Goal: Information Seeking & Learning: Understand process/instructions

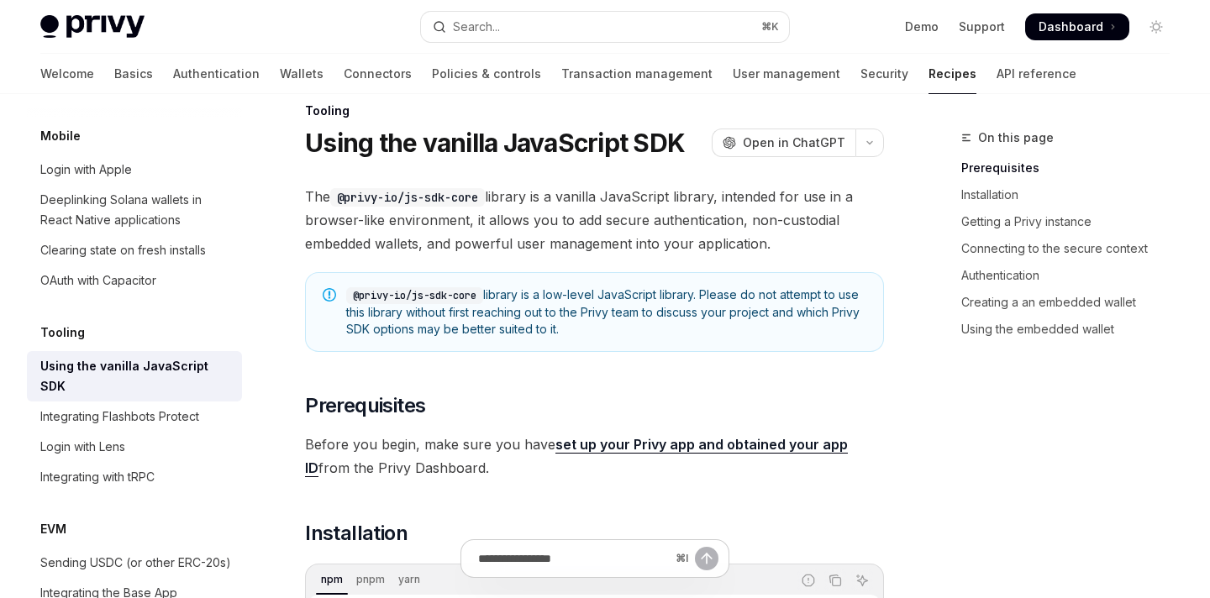
scroll to position [28, 0]
click at [1154, 22] on icon "Toggle dark mode" at bounding box center [1155, 26] width 13 height 13
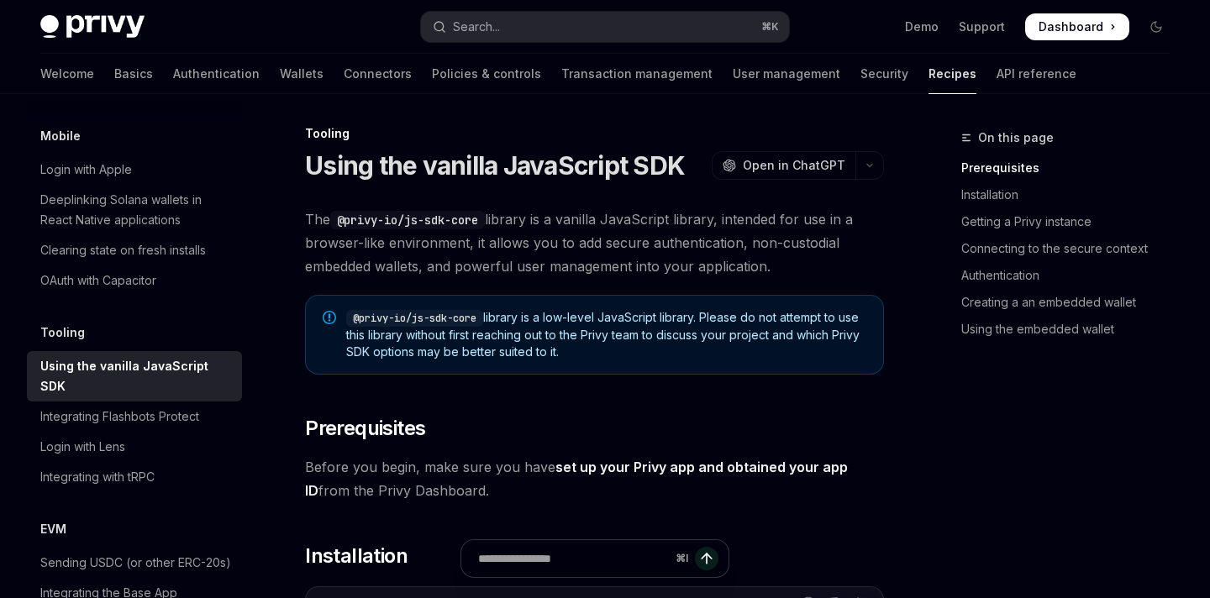
scroll to position [0, 0]
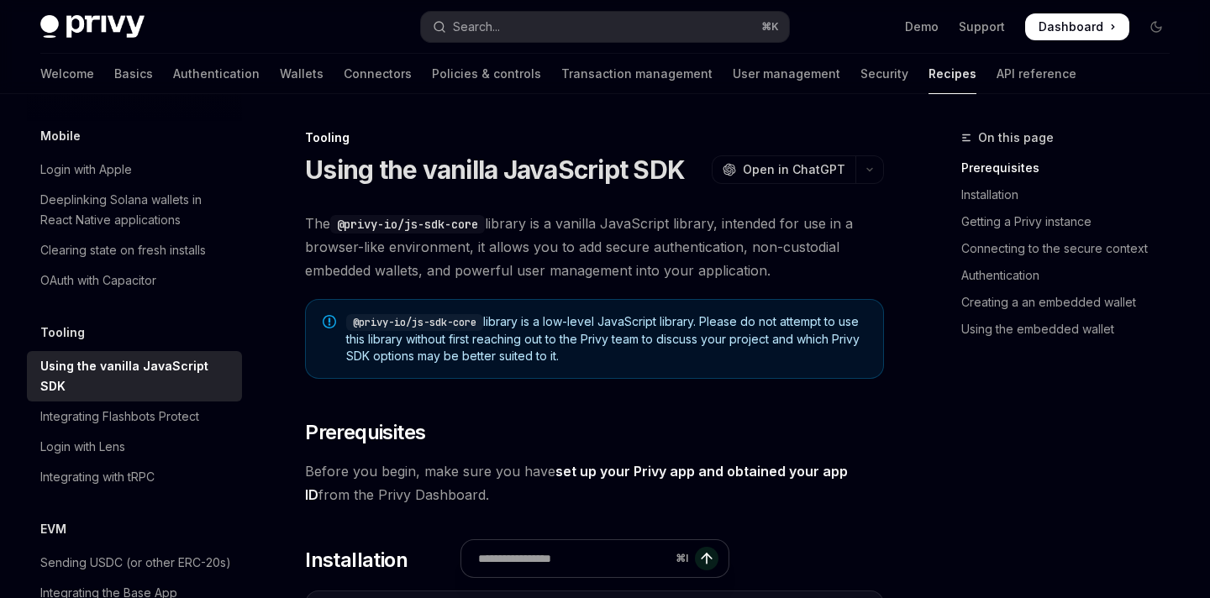
drag, startPoint x: 892, startPoint y: 0, endPoint x: 888, endPoint y: 258, distance: 258.0
click at [1153, 21] on icon "Toggle dark mode" at bounding box center [1155, 26] width 13 height 13
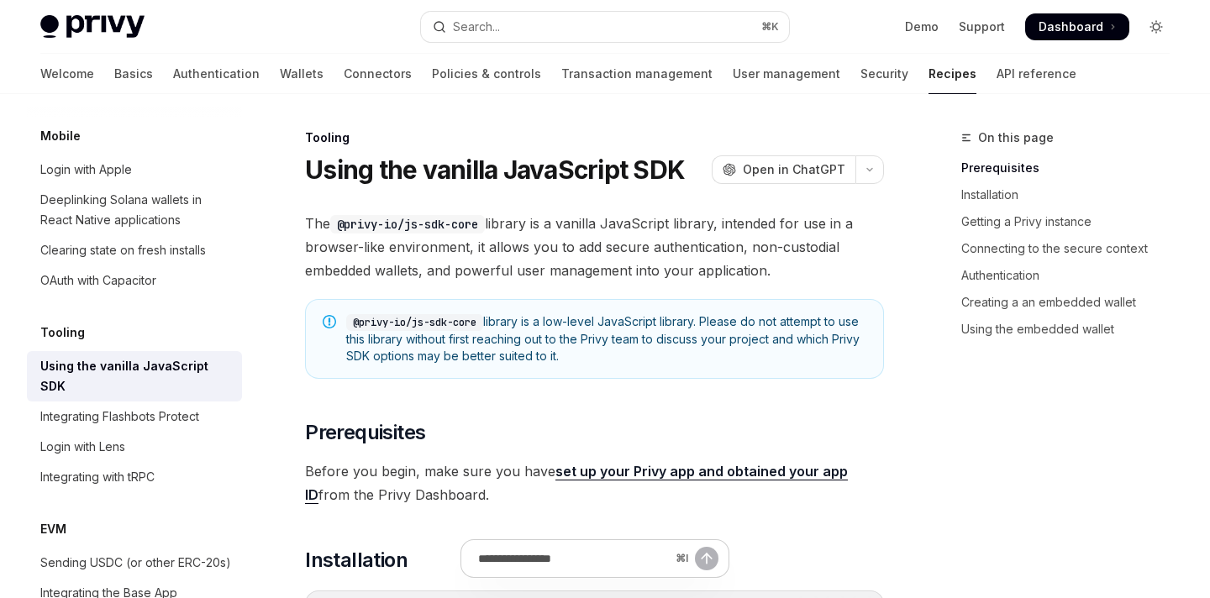
type textarea "*"
click at [754, 223] on span "The @privy-io/js-sdk-core library is a vanilla JavaScript library, intended for…" at bounding box center [594, 247] width 579 height 71
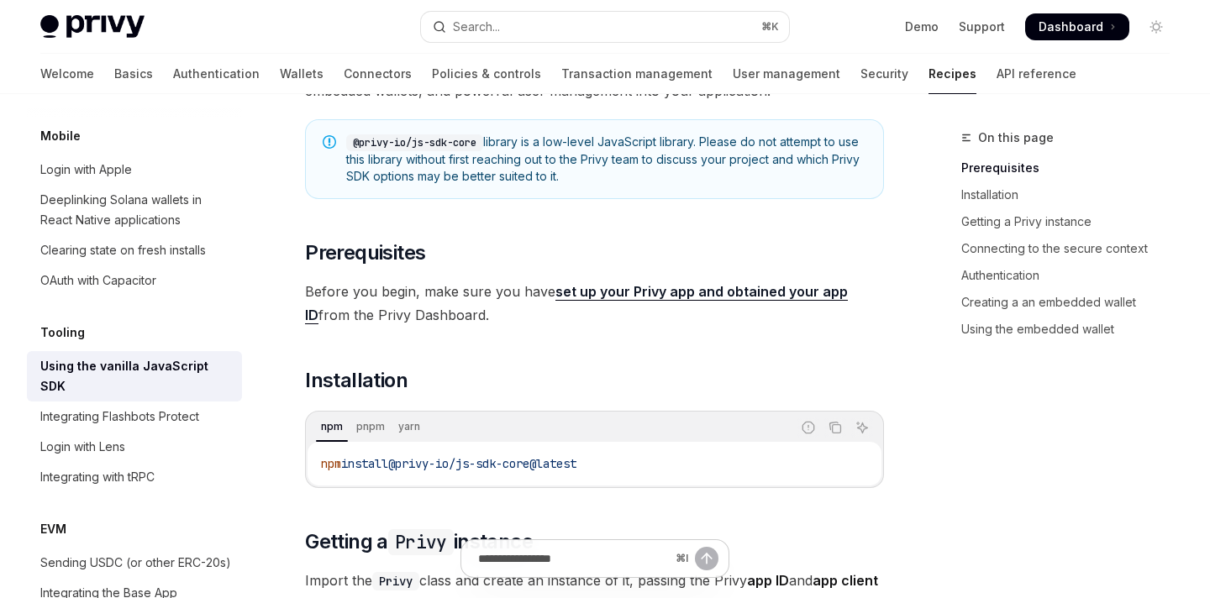
scroll to position [187, 0]
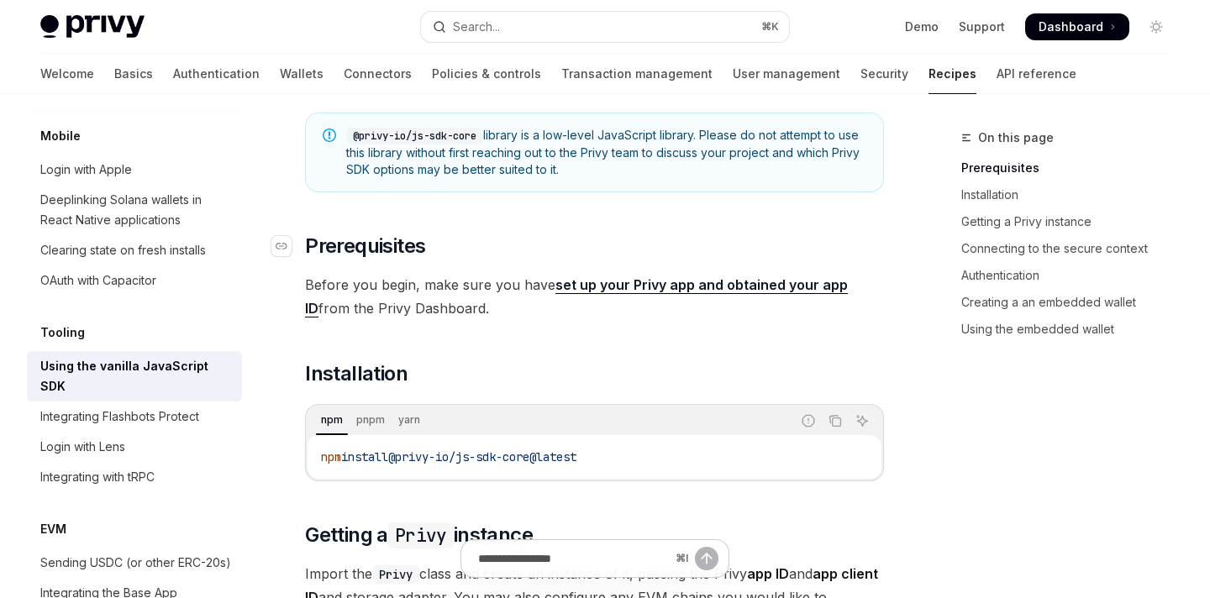
click at [310, 241] on span "Prerequisites" at bounding box center [365, 246] width 120 height 27
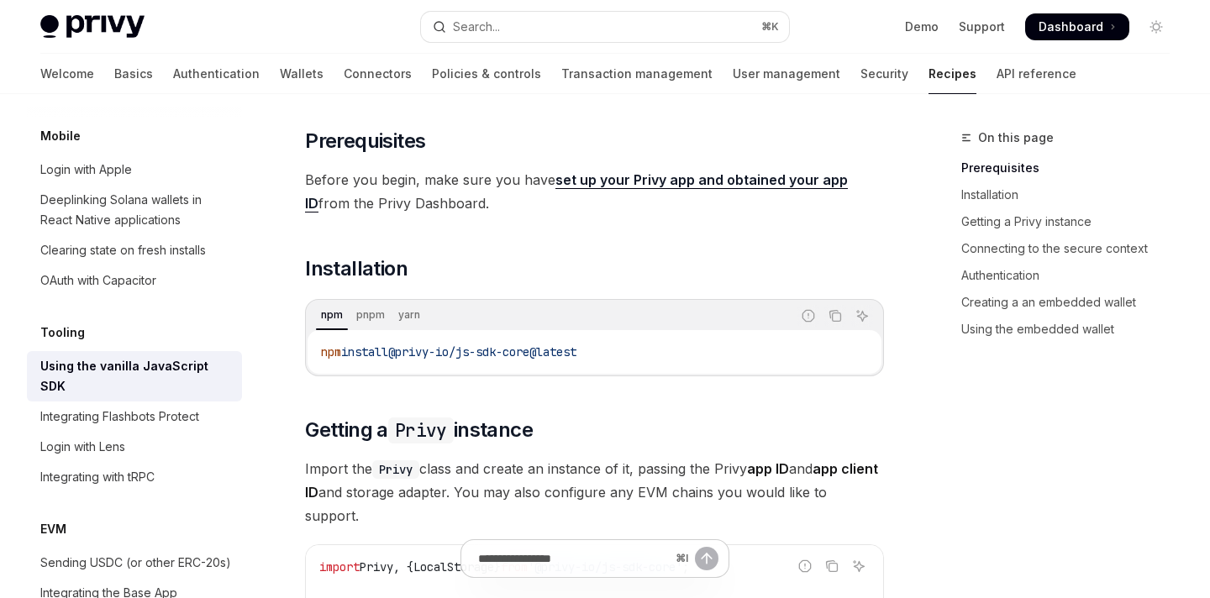
drag, startPoint x: 722, startPoint y: 174, endPoint x: 755, endPoint y: 172, distance: 33.6
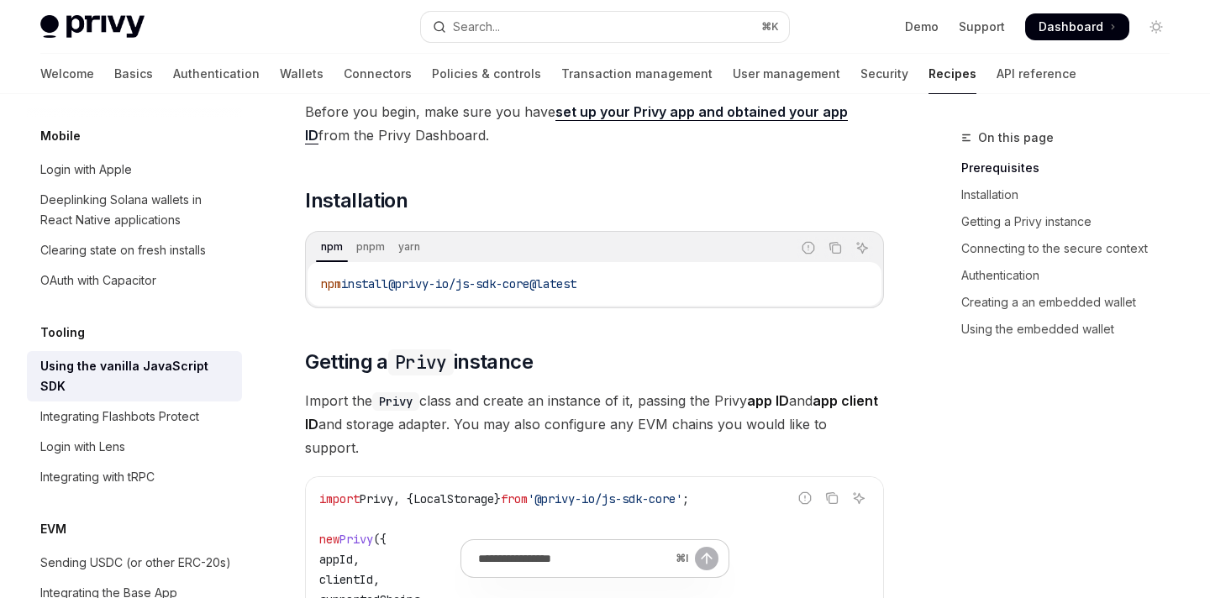
scroll to position [373, 0]
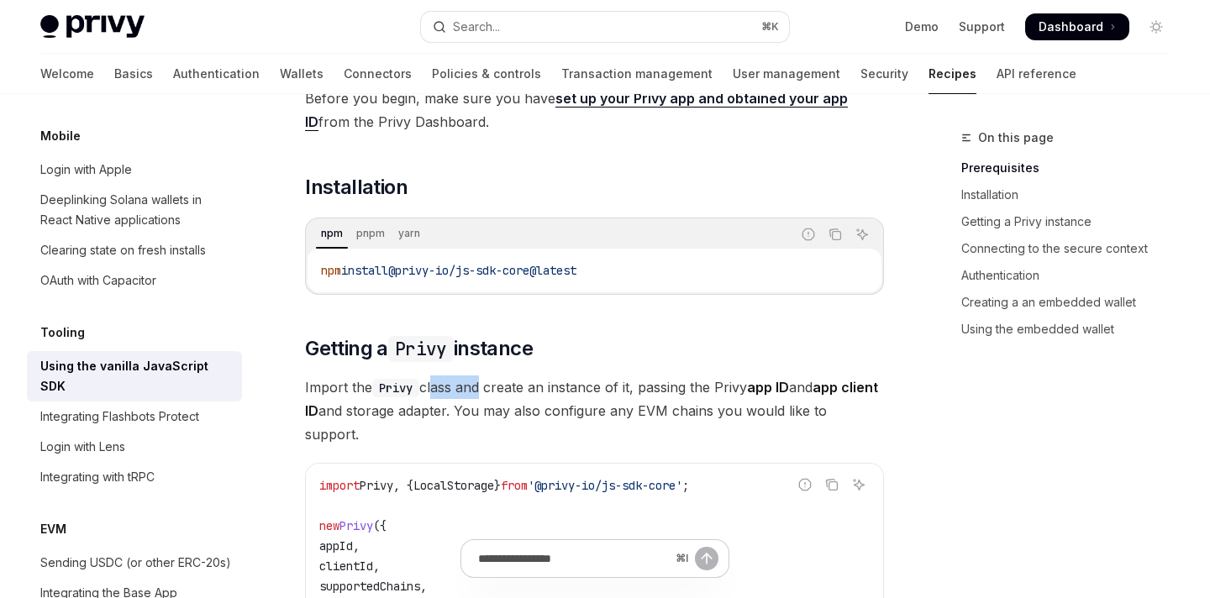
drag, startPoint x: 431, startPoint y: 387, endPoint x: 486, endPoint y: 398, distance: 56.5
click at [486, 398] on span "Import the Privy class and create an instance of it, passing the Privy app ID a…" at bounding box center [594, 411] width 579 height 71
click at [570, 402] on span "Import the Privy class and create an instance of it, passing the Privy app ID a…" at bounding box center [594, 411] width 579 height 71
click at [570, 417] on span "Import the Privy class and create an instance of it, passing the Privy app ID a…" at bounding box center [594, 411] width 579 height 71
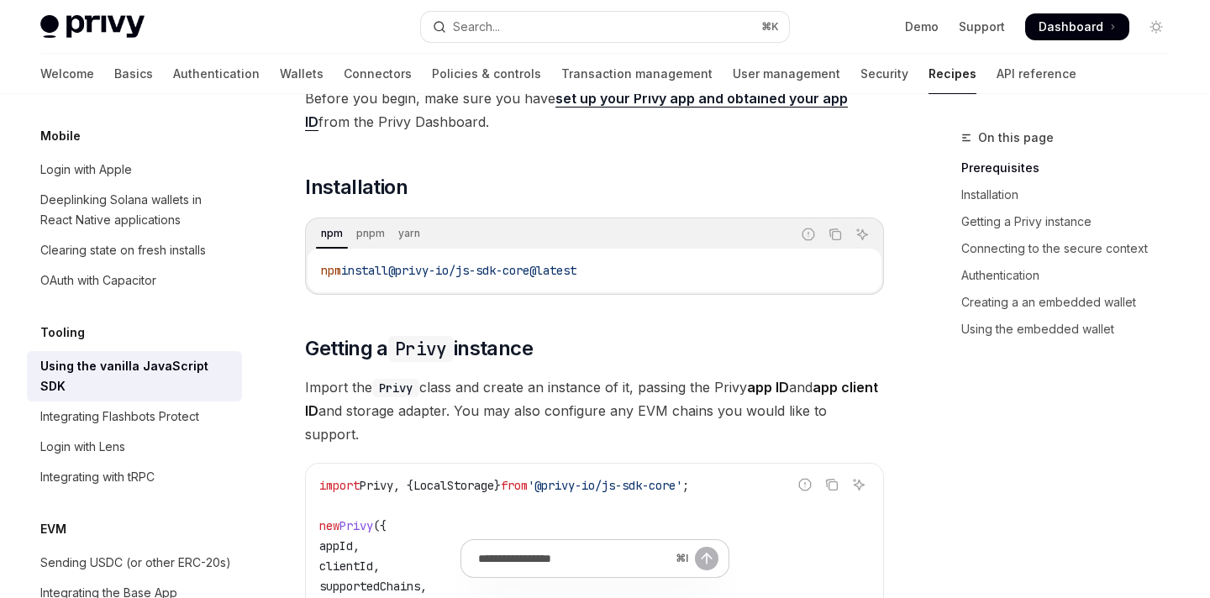
click at [628, 413] on span "Import the Privy class and create an instance of it, passing the Privy app ID a…" at bounding box center [594, 411] width 579 height 71
click at [690, 412] on span "Import the Privy class and create an instance of it, passing the Privy app ID a…" at bounding box center [594, 411] width 579 height 71
click at [729, 408] on span "Import the Privy class and create an instance of it, passing the Privy app ID a…" at bounding box center [594, 411] width 579 height 71
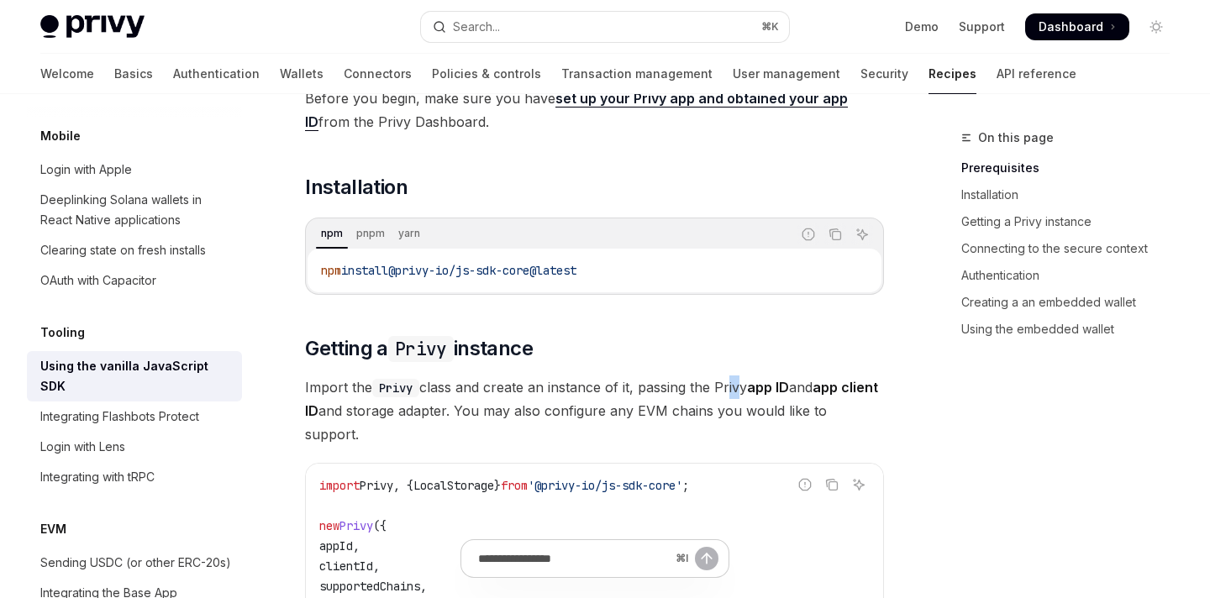
drag, startPoint x: 726, startPoint y: 387, endPoint x: 744, endPoint y: 387, distance: 18.5
click at [744, 387] on span "Import the Privy class and create an instance of it, passing the Privy app ID a…" at bounding box center [594, 411] width 579 height 71
click at [779, 408] on span "Import the Privy class and create an instance of it, passing the Privy app ID a…" at bounding box center [594, 411] width 579 height 71
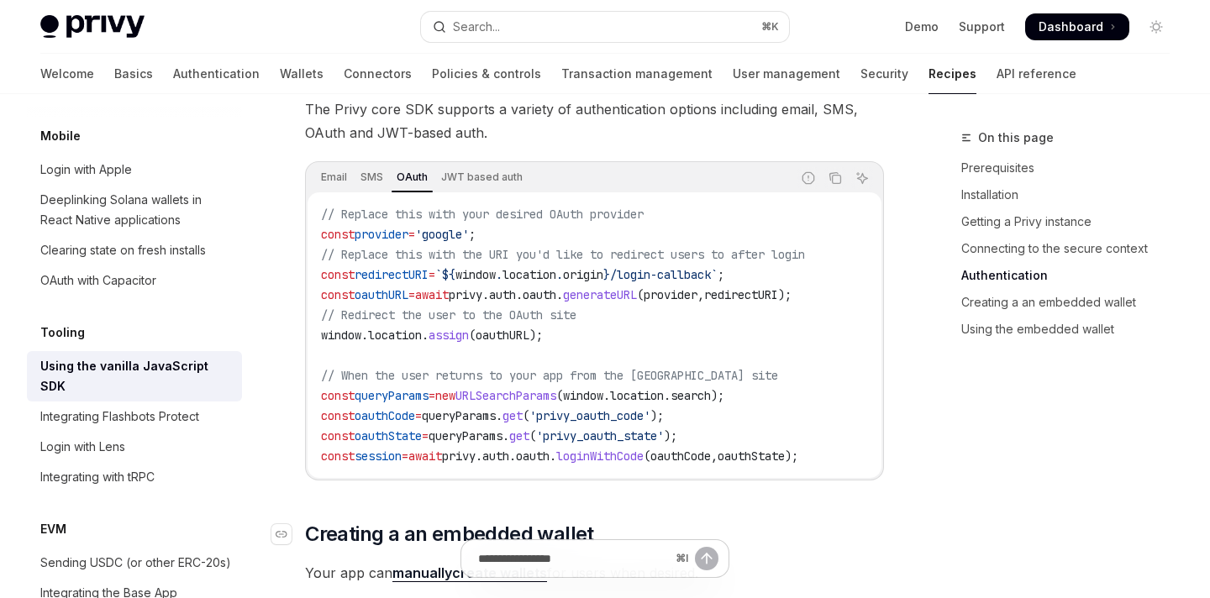
scroll to position [1563, 0]
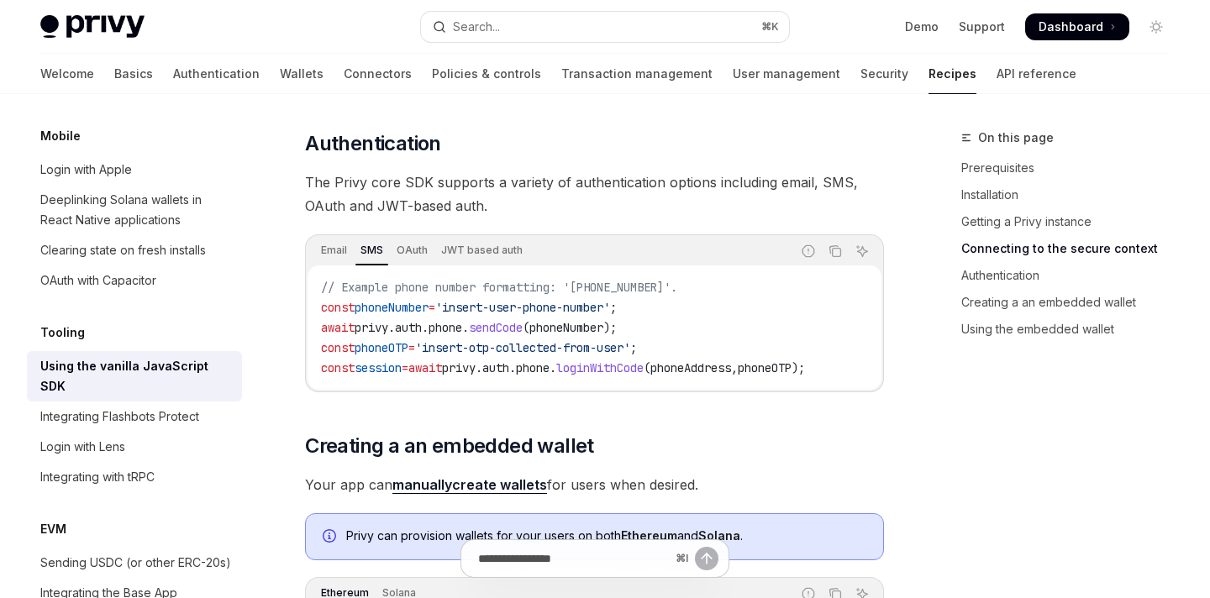
click at [523, 186] on span "The Privy core SDK supports a variety of authentication options including email…" at bounding box center [594, 194] width 579 height 47
click at [601, 142] on h2 "​ Authentication" at bounding box center [594, 143] width 579 height 27
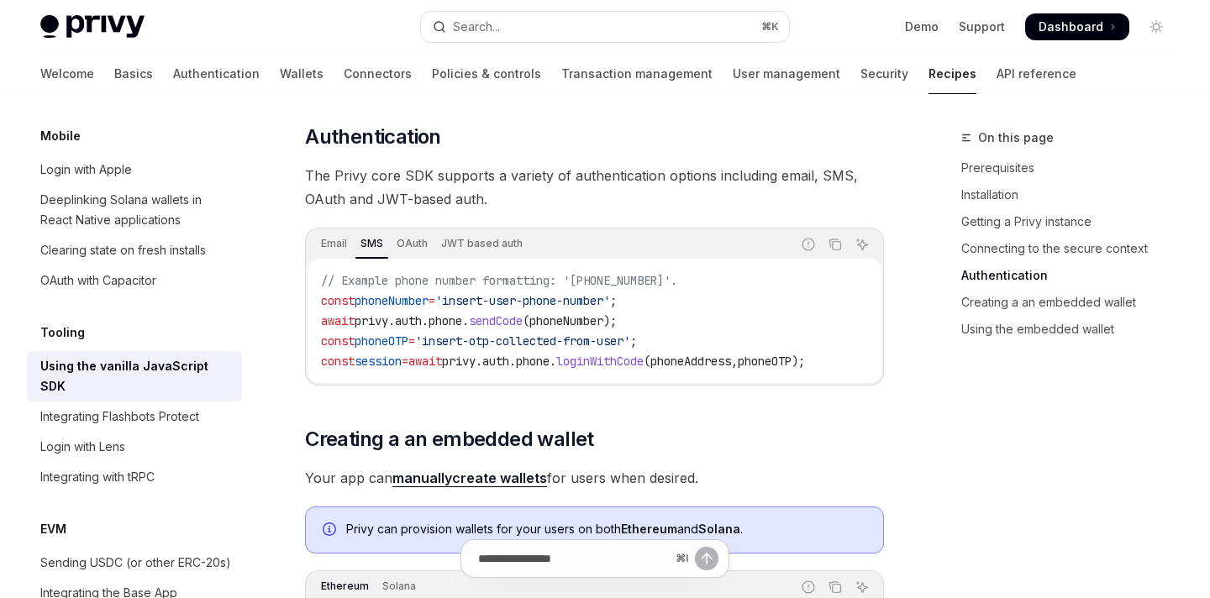
scroll to position [1595, 0]
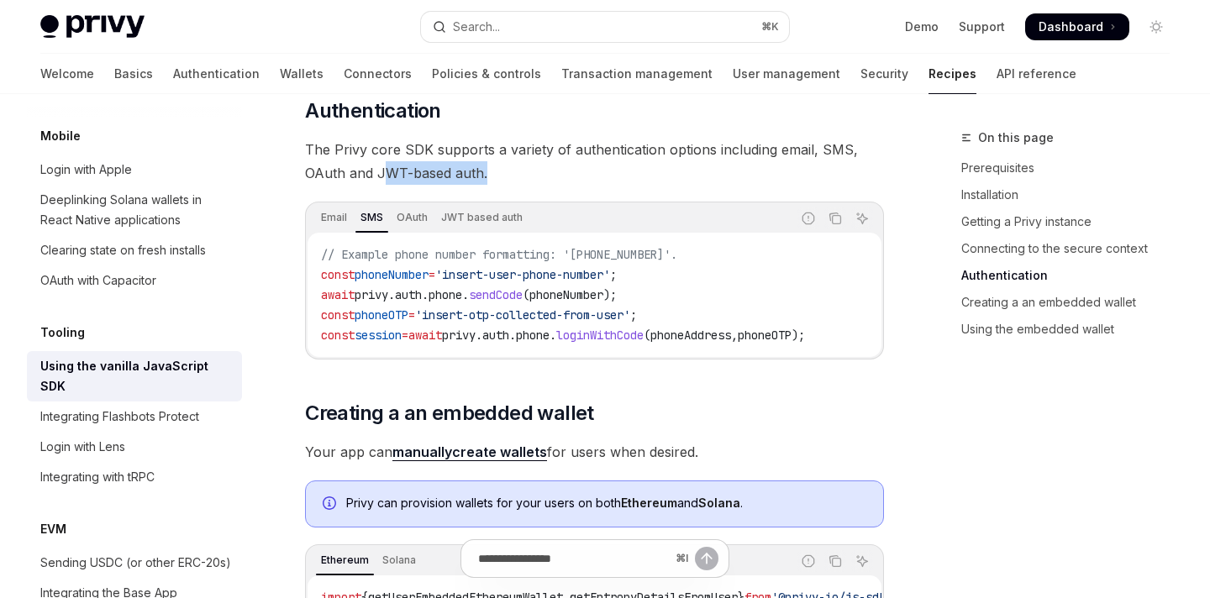
drag, startPoint x: 381, startPoint y: 173, endPoint x: 490, endPoint y: 176, distance: 108.4
click at [491, 178] on span "The Privy core SDK supports a variety of authentication options including email…" at bounding box center [594, 161] width 579 height 47
click at [494, 177] on span "The Privy core SDK supports a variety of authentication options including email…" at bounding box center [594, 161] width 579 height 47
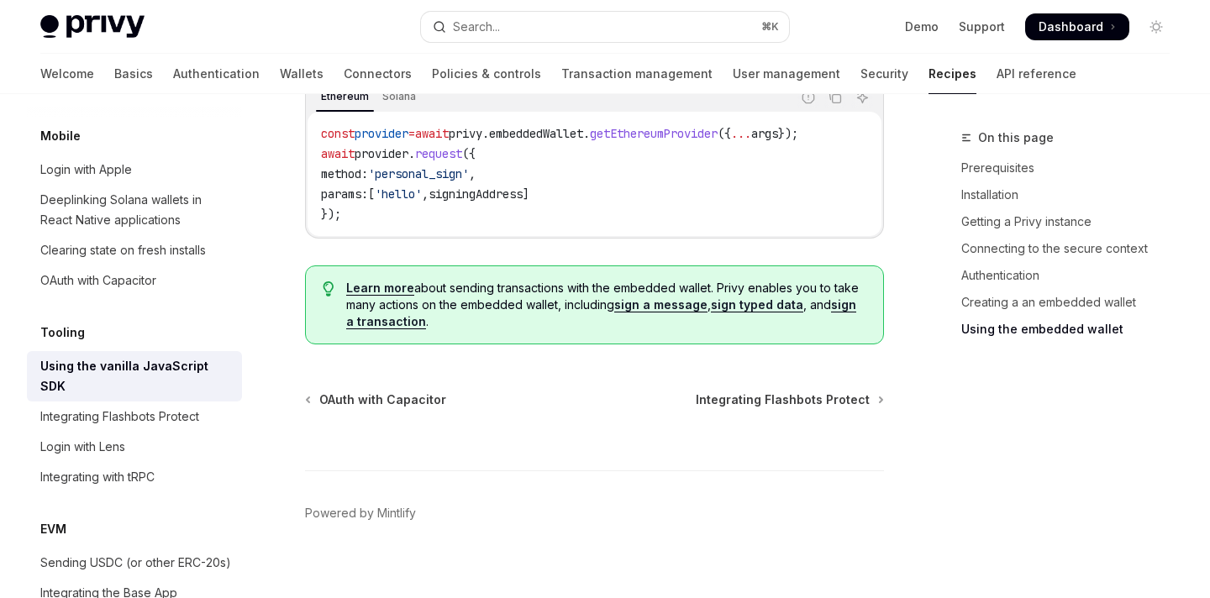
scroll to position [2529, 0]
